Goal: Task Accomplishment & Management: Manage account settings

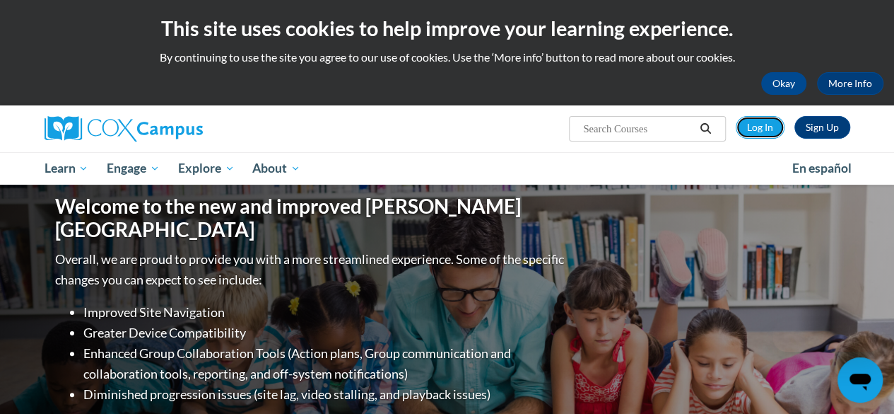
click at [766, 124] on link "Log In" at bounding box center [760, 127] width 49 height 23
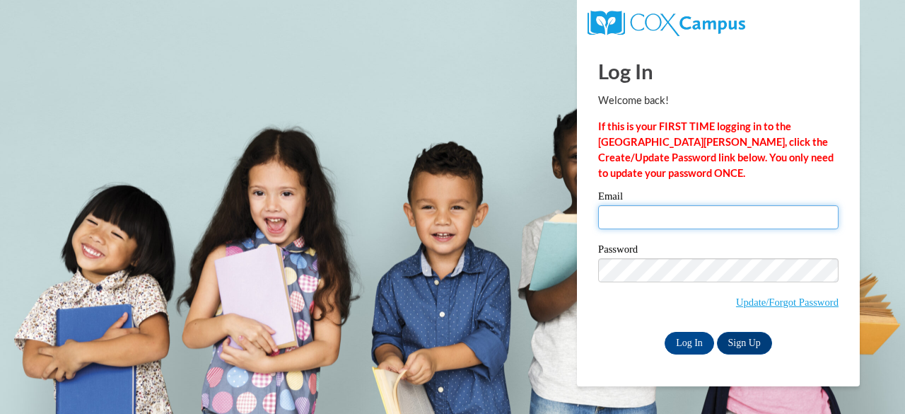
click at [660, 218] on input "Email" at bounding box center [718, 217] width 240 height 24
type input "[PERSON_NAME][EMAIL_ADDRESS][PERSON_NAME][DOMAIN_NAME]"
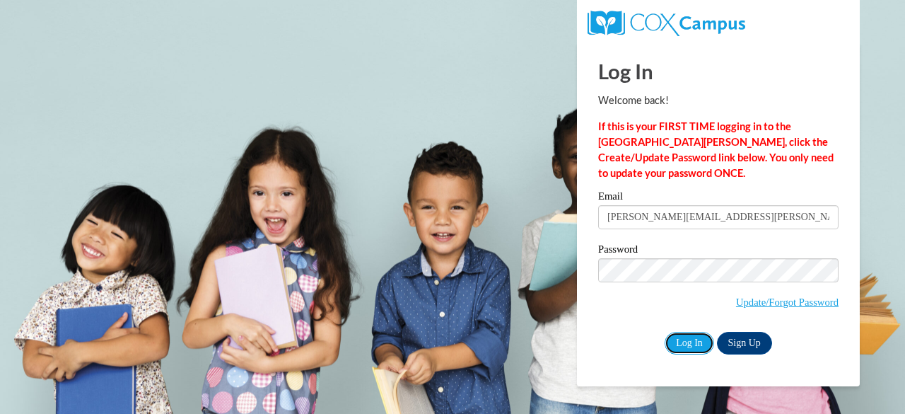
click at [691, 338] on input "Log In" at bounding box center [689, 343] width 49 height 23
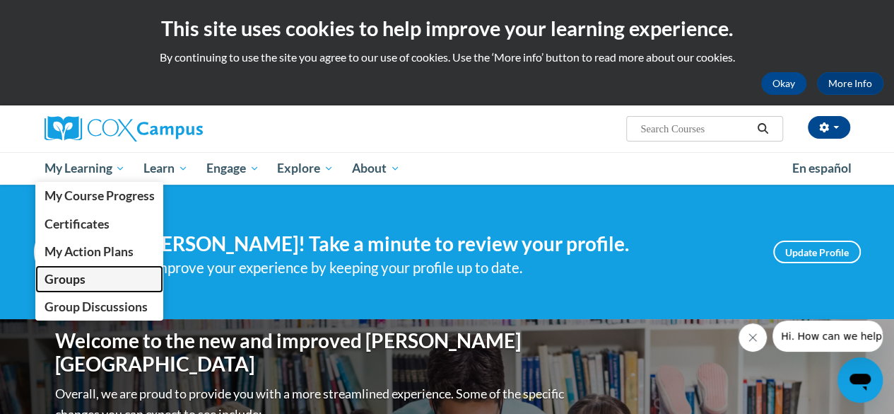
click at [71, 277] on span "Groups" at bounding box center [64, 279] width 41 height 15
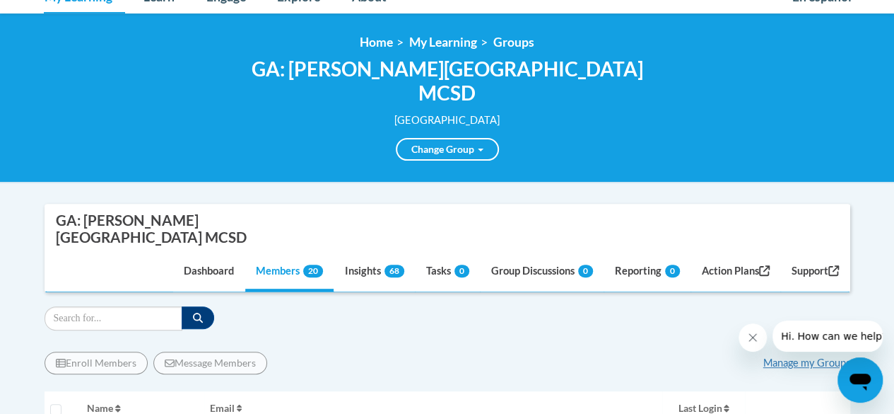
scroll to position [141, 0]
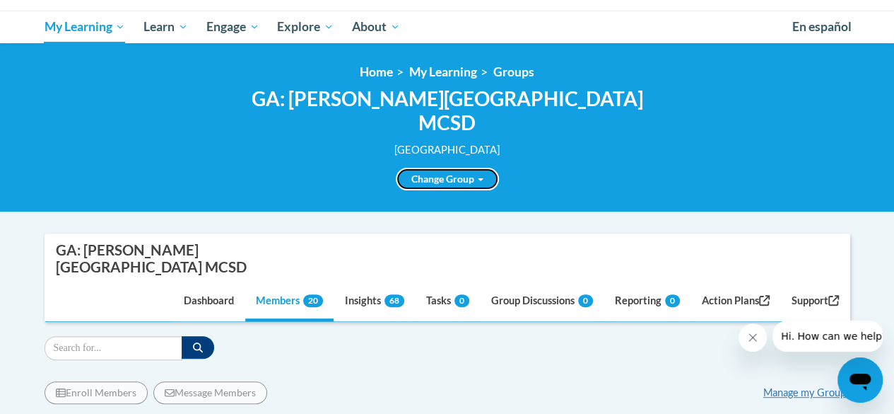
click at [460, 168] on link "Change Group" at bounding box center [447, 179] width 103 height 23
click at [520, 158] on div "Change Group GA: Johnson Elementary MCSD GA: Muscogee | Gentian Elementary Scho…" at bounding box center [447, 174] width 424 height 33
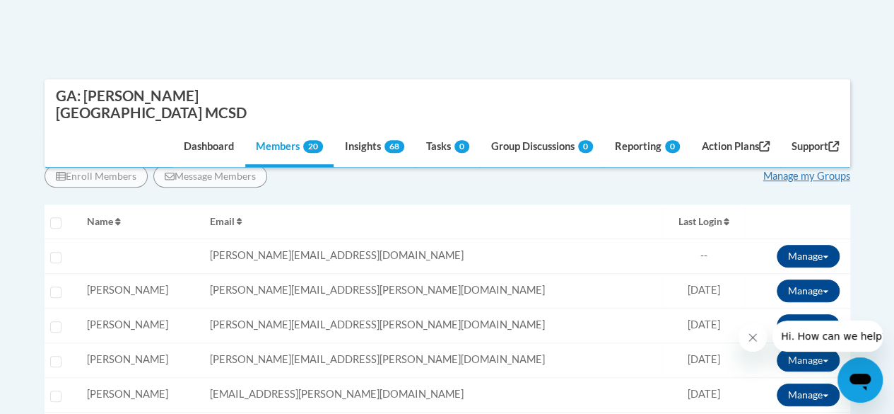
scroll to position [354, 0]
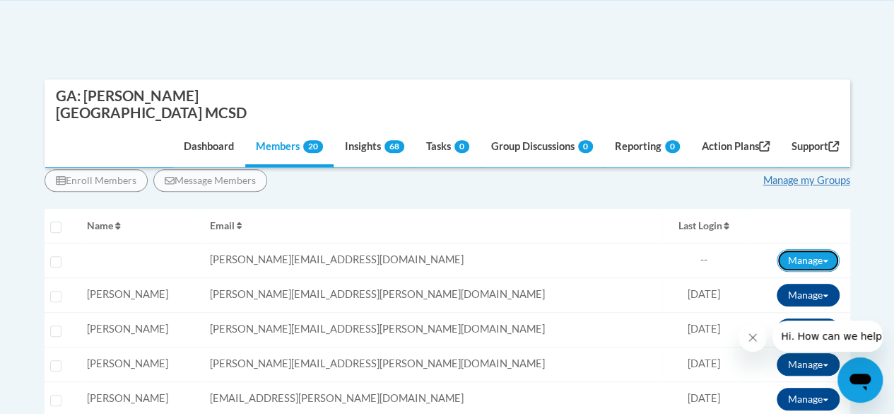
click at [820, 249] on button "Manage" at bounding box center [808, 260] width 63 height 23
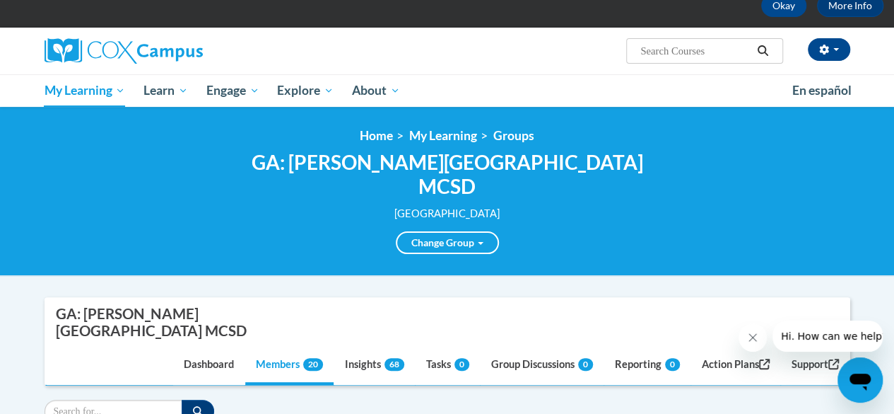
scroll to position [0, 0]
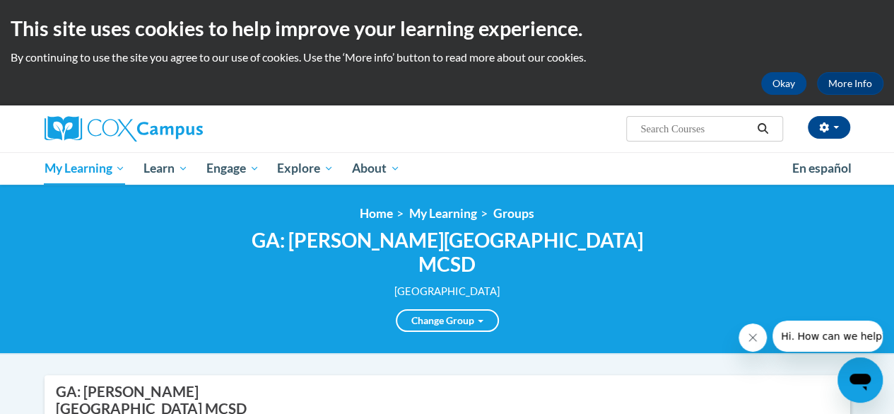
click at [775, 237] on div "GA: Johnson Elementary MCSD Muscogee County School District Change Group GA: Jo…" at bounding box center [448, 279] width 806 height 103
